Goal: Task Accomplishment & Management: Complete application form

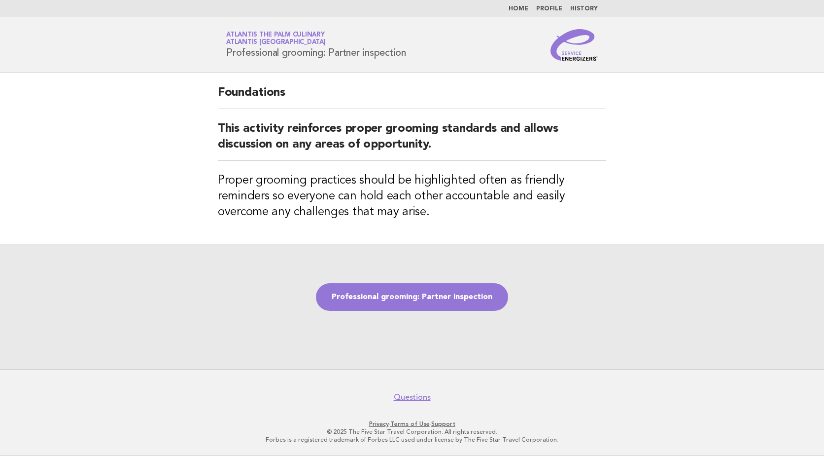
click at [421, 301] on link "Professional grooming: Partner inspection" at bounding box center [412, 297] width 192 height 28
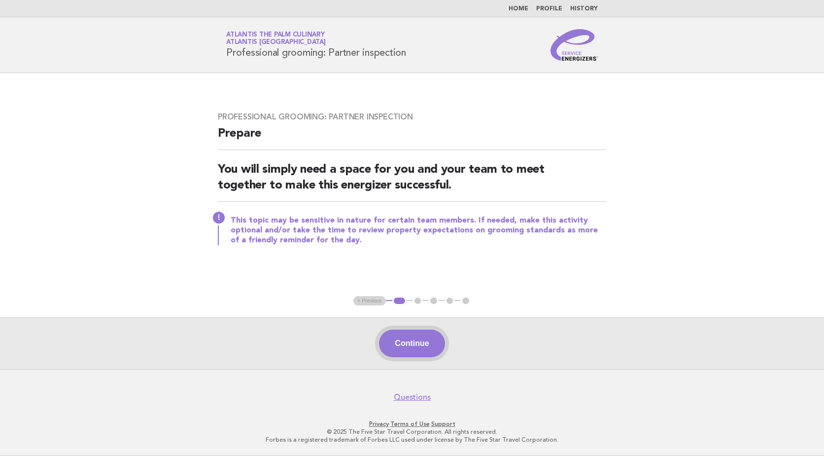
click at [410, 342] on button "Continue" at bounding box center [412, 343] width 66 height 28
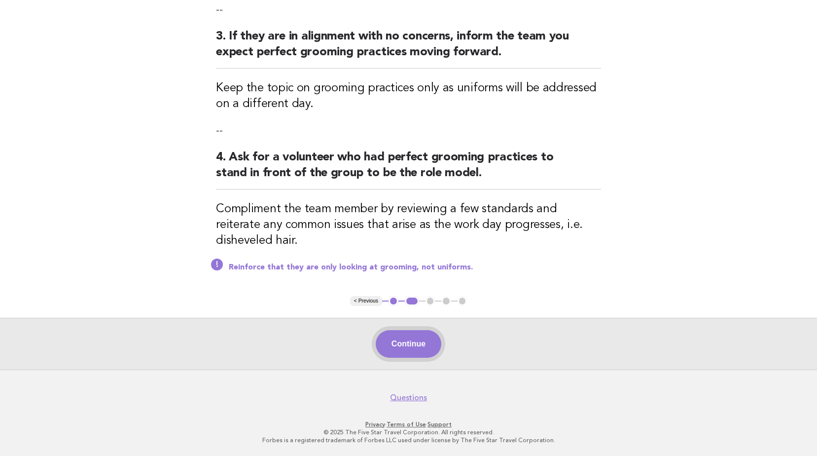
click at [423, 346] on button "Continue" at bounding box center [409, 344] width 66 height 28
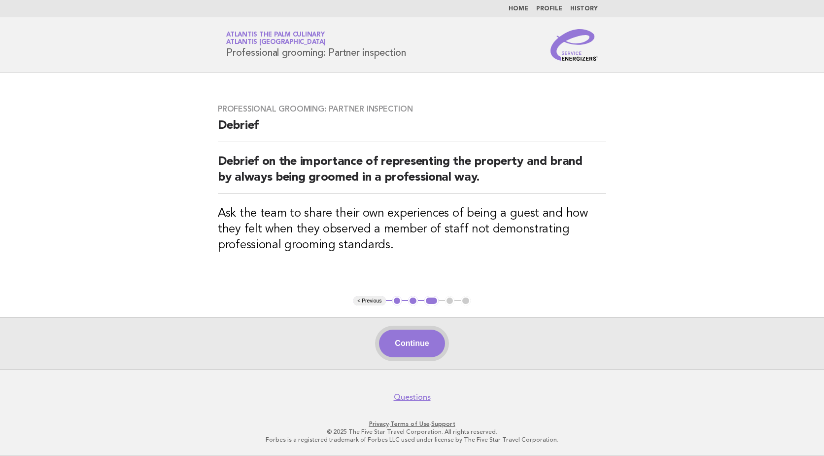
click at [436, 339] on button "Continue" at bounding box center [412, 343] width 66 height 28
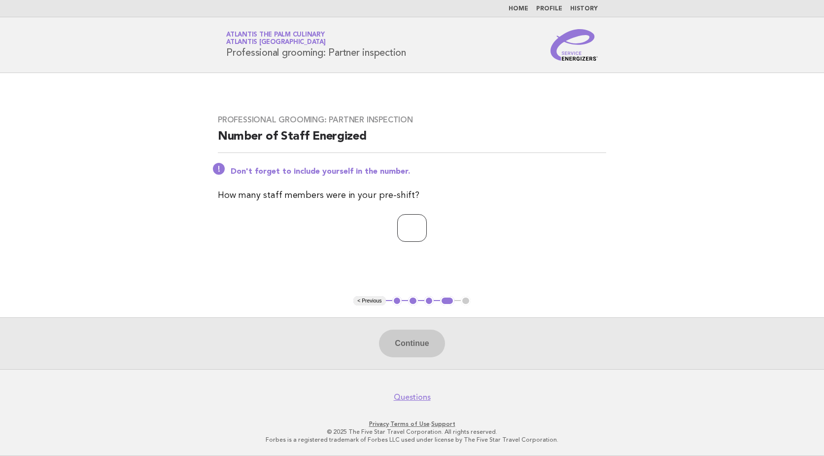
click at [414, 229] on input "number" at bounding box center [412, 228] width 30 height 28
type input "**"
click at [427, 351] on button "Continue" at bounding box center [412, 343] width 66 height 28
